Goal: Contribute content

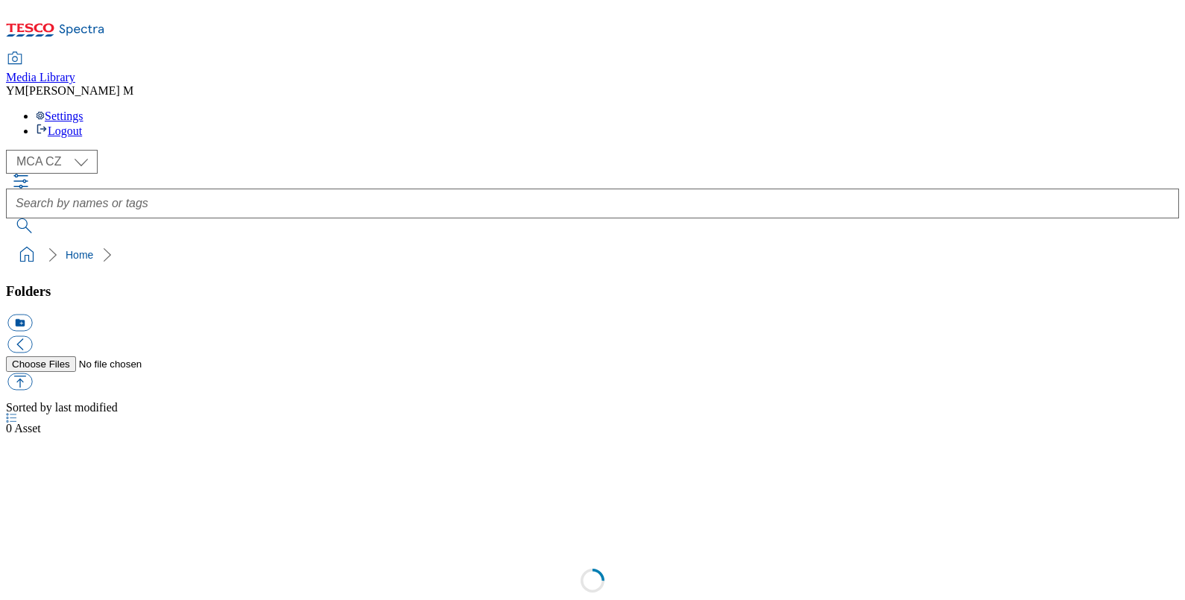
select select "flare-mca-cz"
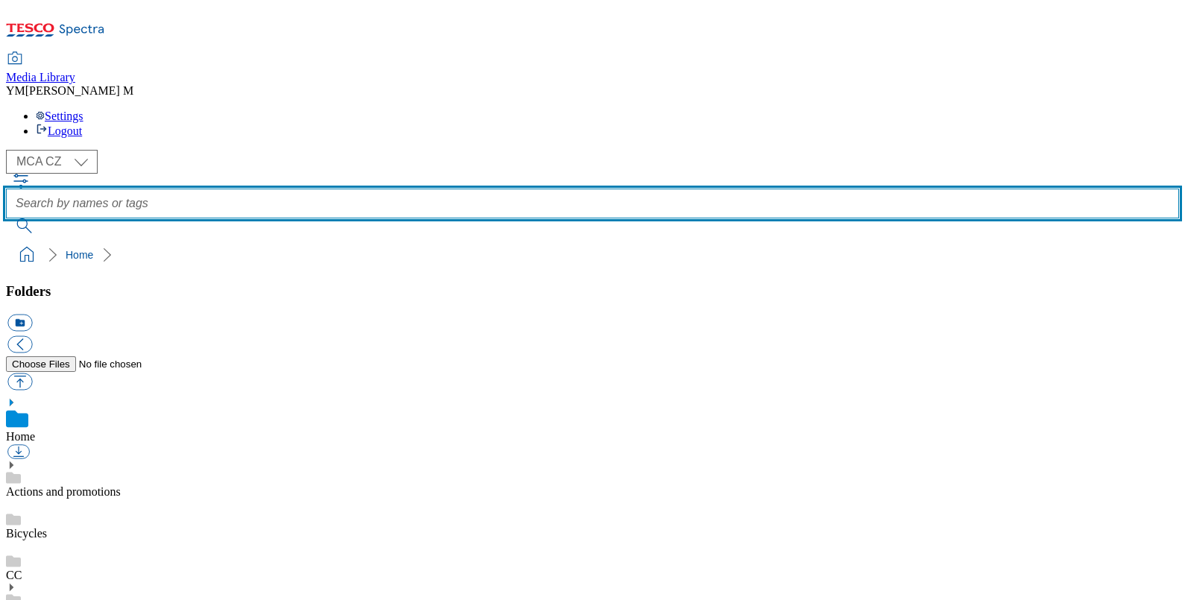
click at [446, 188] on input "text" at bounding box center [592, 203] width 1173 height 30
type input "T54"
click at [6, 218] on button "submit" at bounding box center [25, 225] width 39 height 15
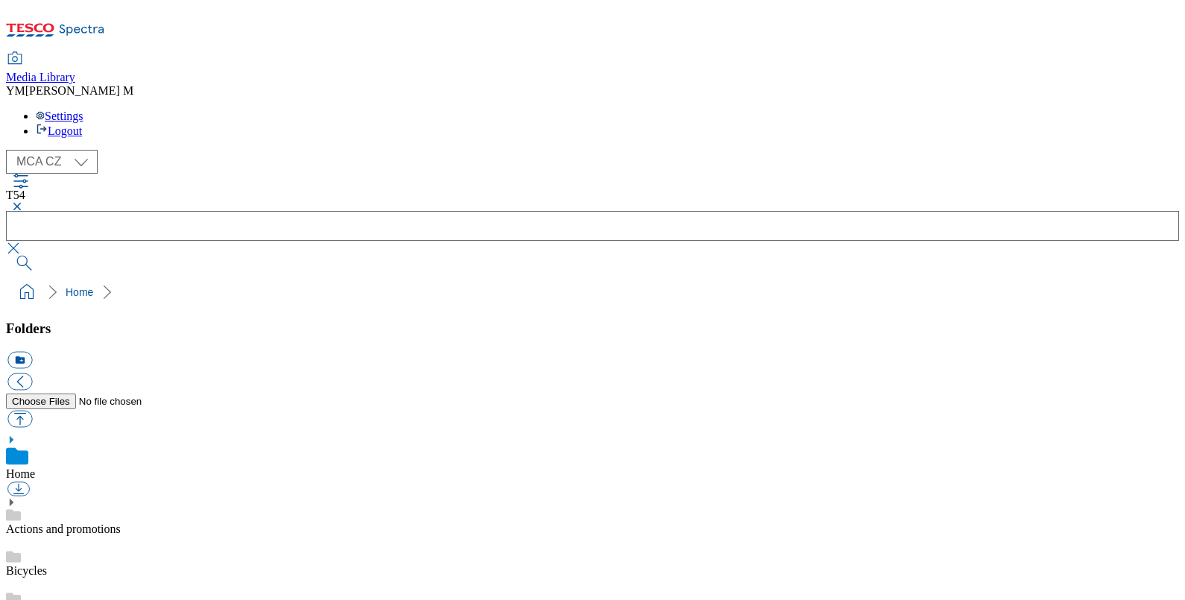
click at [24, 202] on button "button" at bounding box center [15, 206] width 18 height 9
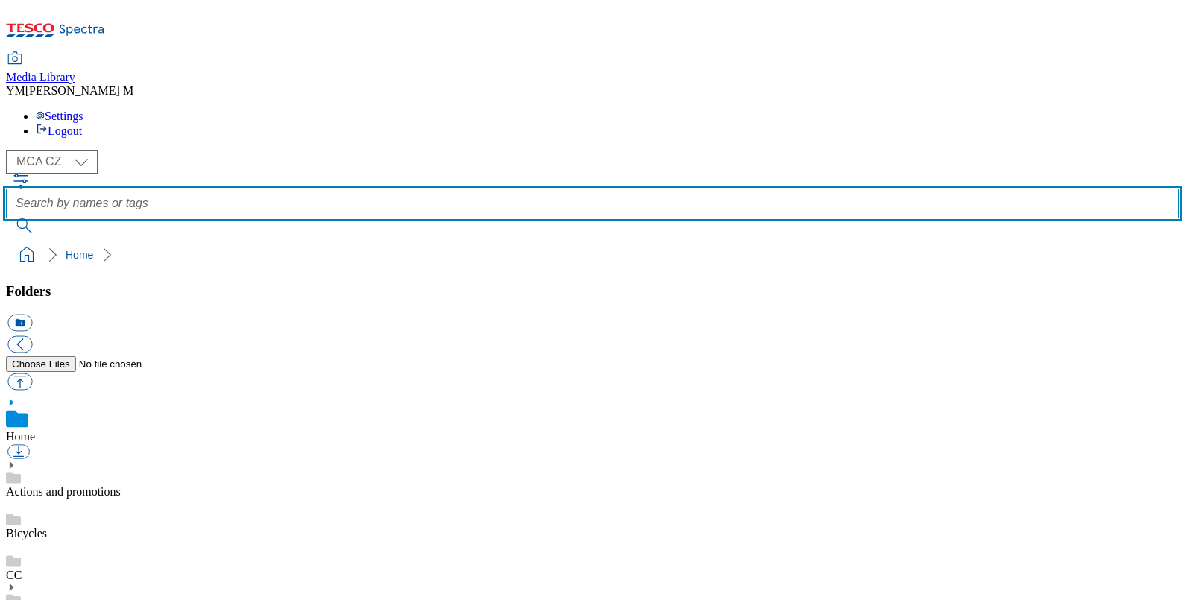
click at [449, 188] on input "text" at bounding box center [592, 203] width 1173 height 30
type input "XD7"
click at [6, 218] on button "submit" at bounding box center [25, 225] width 39 height 15
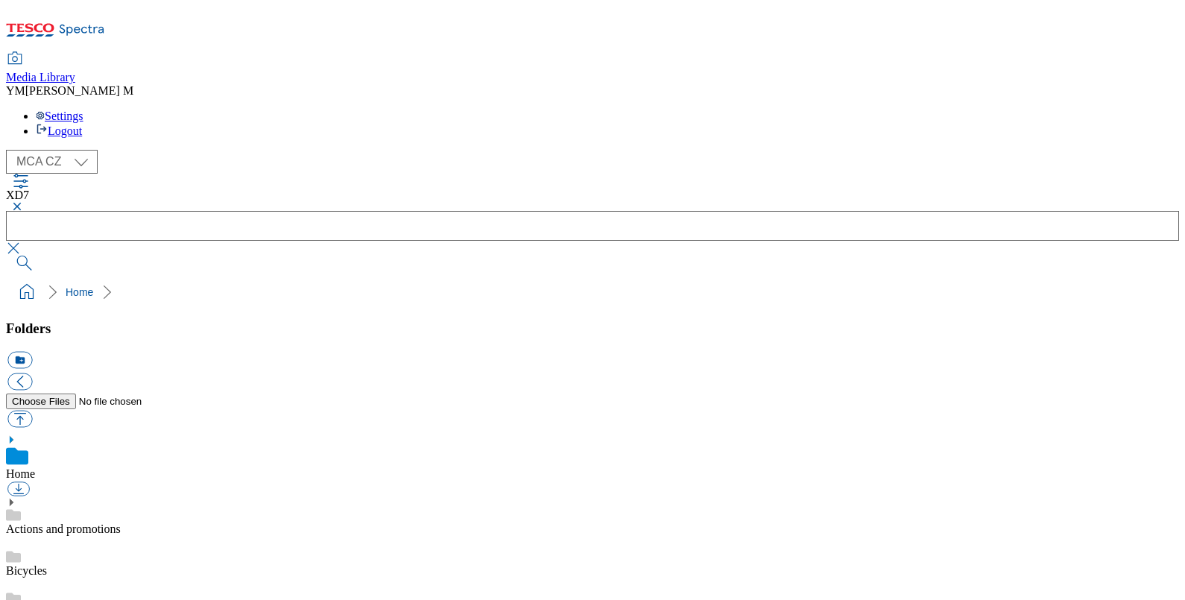
click at [24, 202] on button "button" at bounding box center [15, 206] width 18 height 9
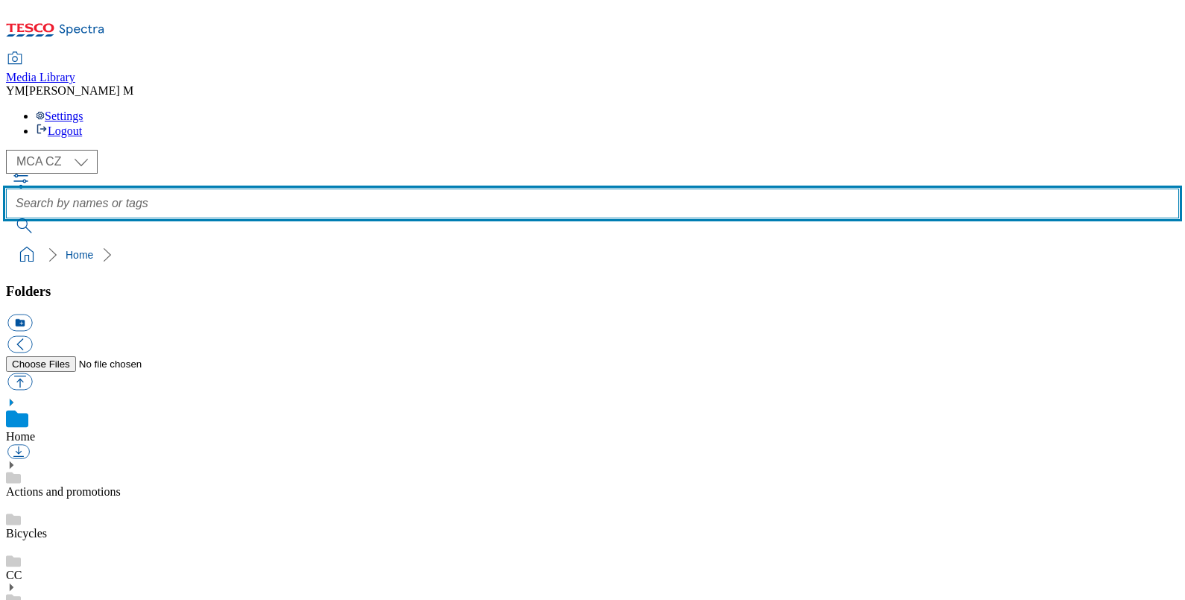
click at [462, 188] on input "text" at bounding box center [592, 203] width 1173 height 30
type input "Q24"
click at [6, 218] on button "submit" at bounding box center [25, 225] width 39 height 15
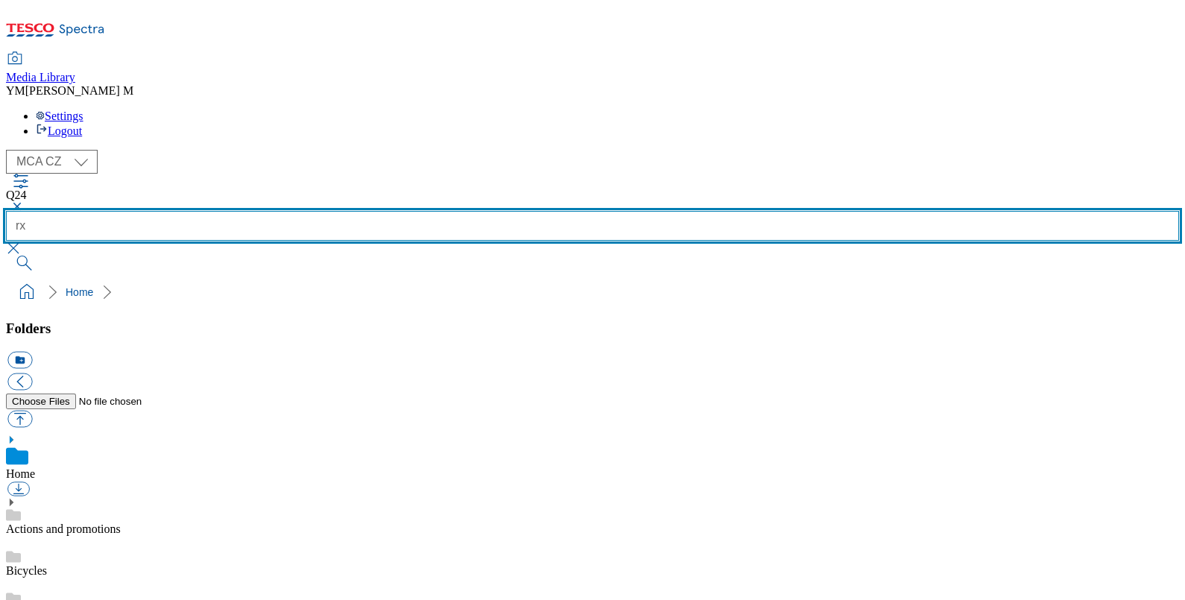
type input "r"
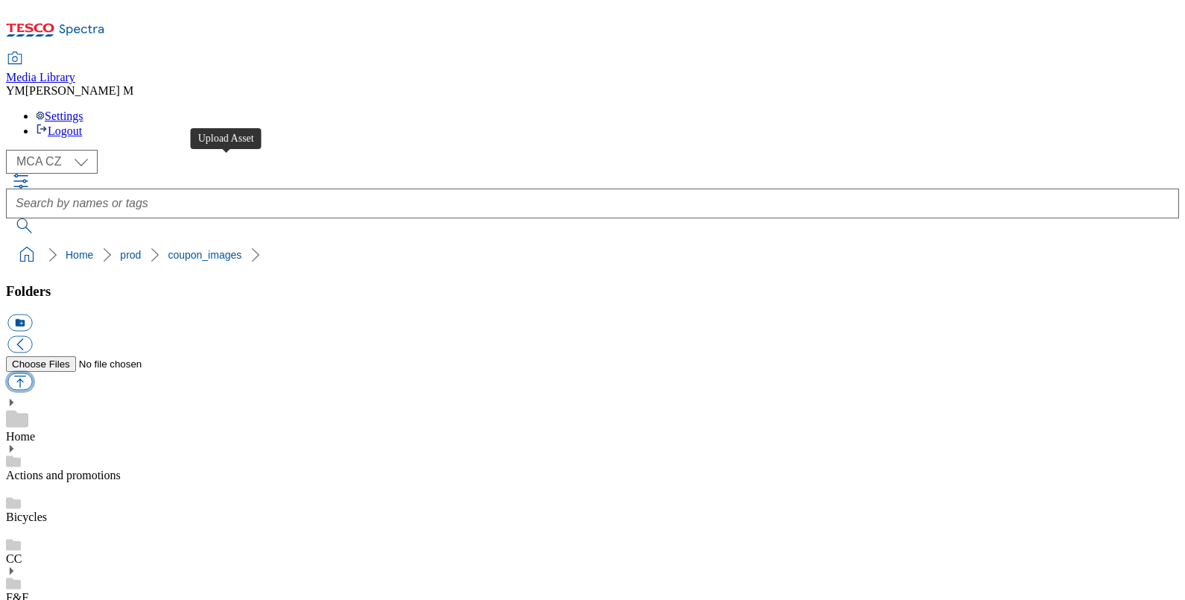
click at [32, 373] on button "button" at bounding box center [19, 381] width 25 height 17
type input "C:\fakepath\Q24_3001_F.jpg"
